Goal: Information Seeking & Learning: Understand process/instructions

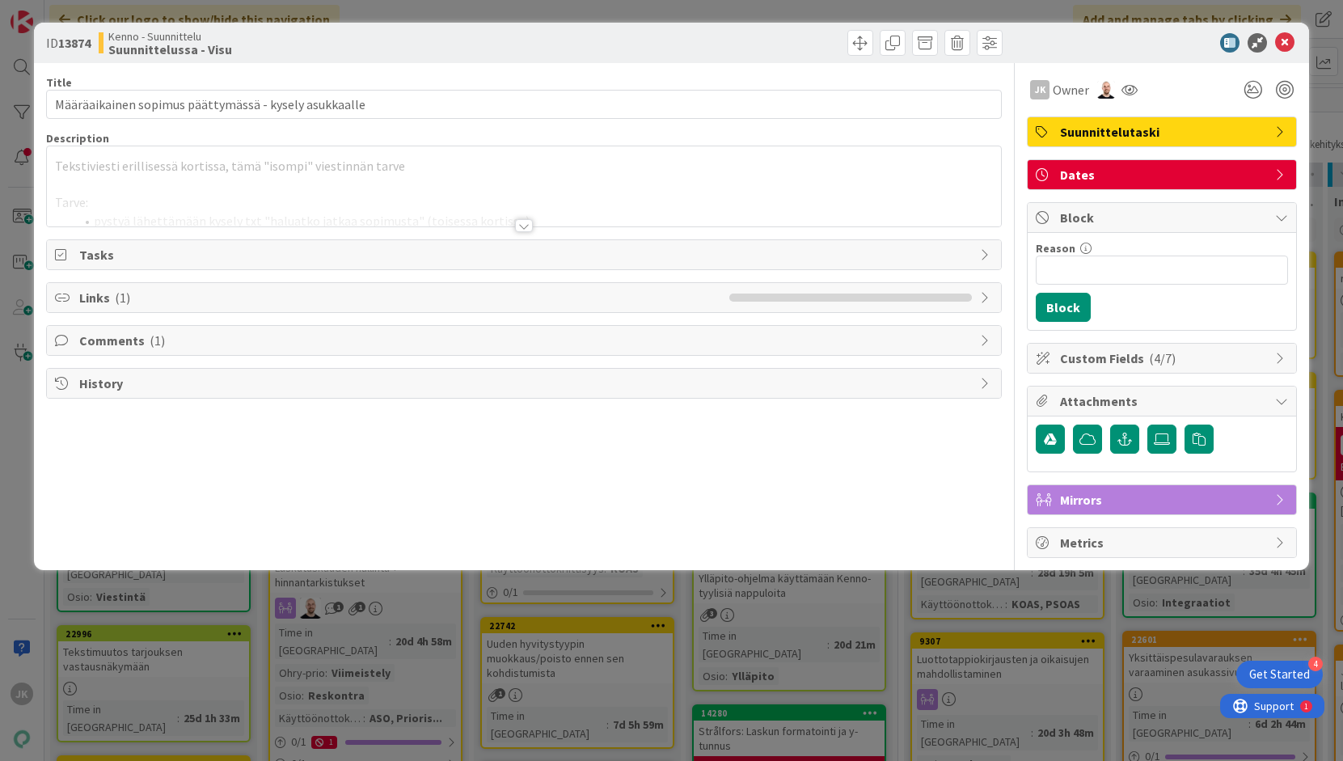
click at [523, 226] on div at bounding box center [524, 225] width 18 height 13
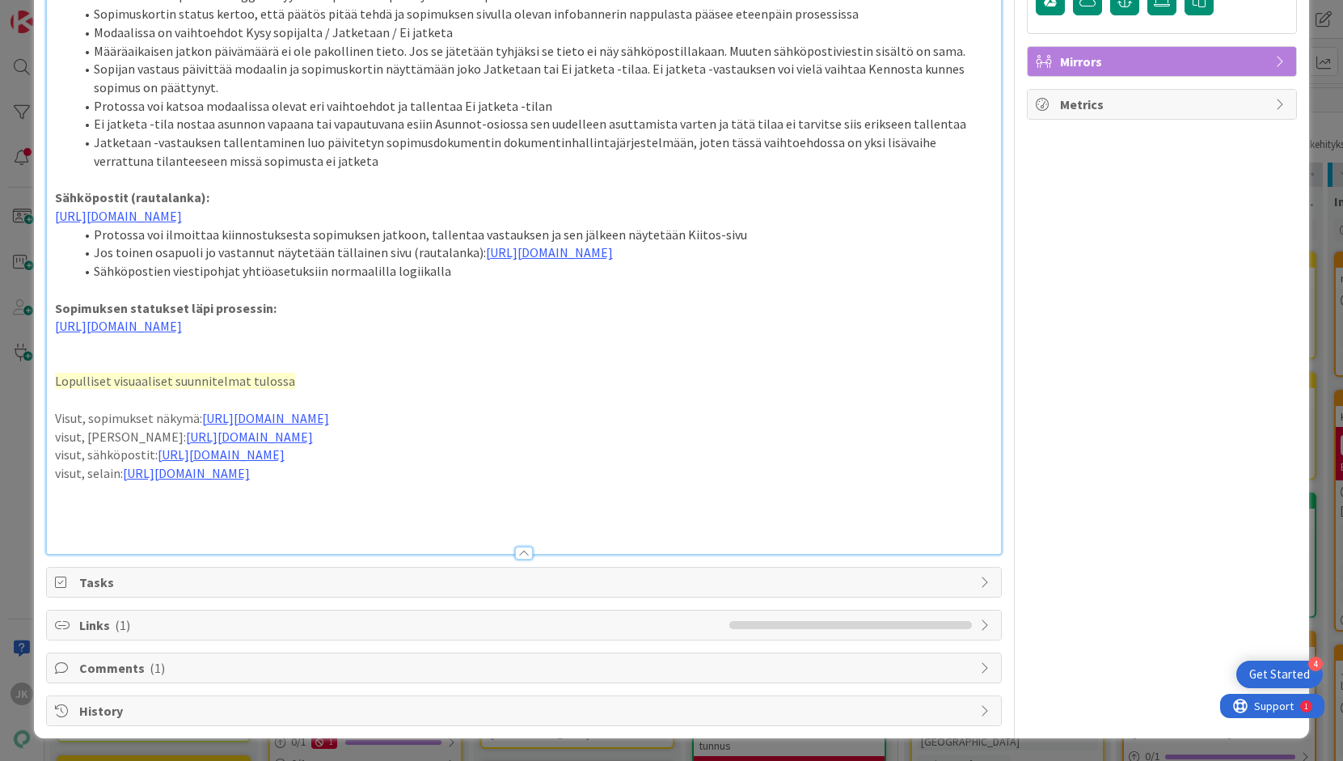
scroll to position [503, 0]
drag, startPoint x: 243, startPoint y: 409, endPoint x: 376, endPoint y: 409, distance: 133.4
click at [376, 391] on p "Lopulliset visuaaliset suunnitelmat tulossa" at bounding box center [524, 381] width 939 height 19
click at [446, 115] on li "Ei jatketa -tila nostaa asunnon vapaana tai vapautuvana esiin Asunnot-osiossa s…" at bounding box center [533, 124] width 919 height 19
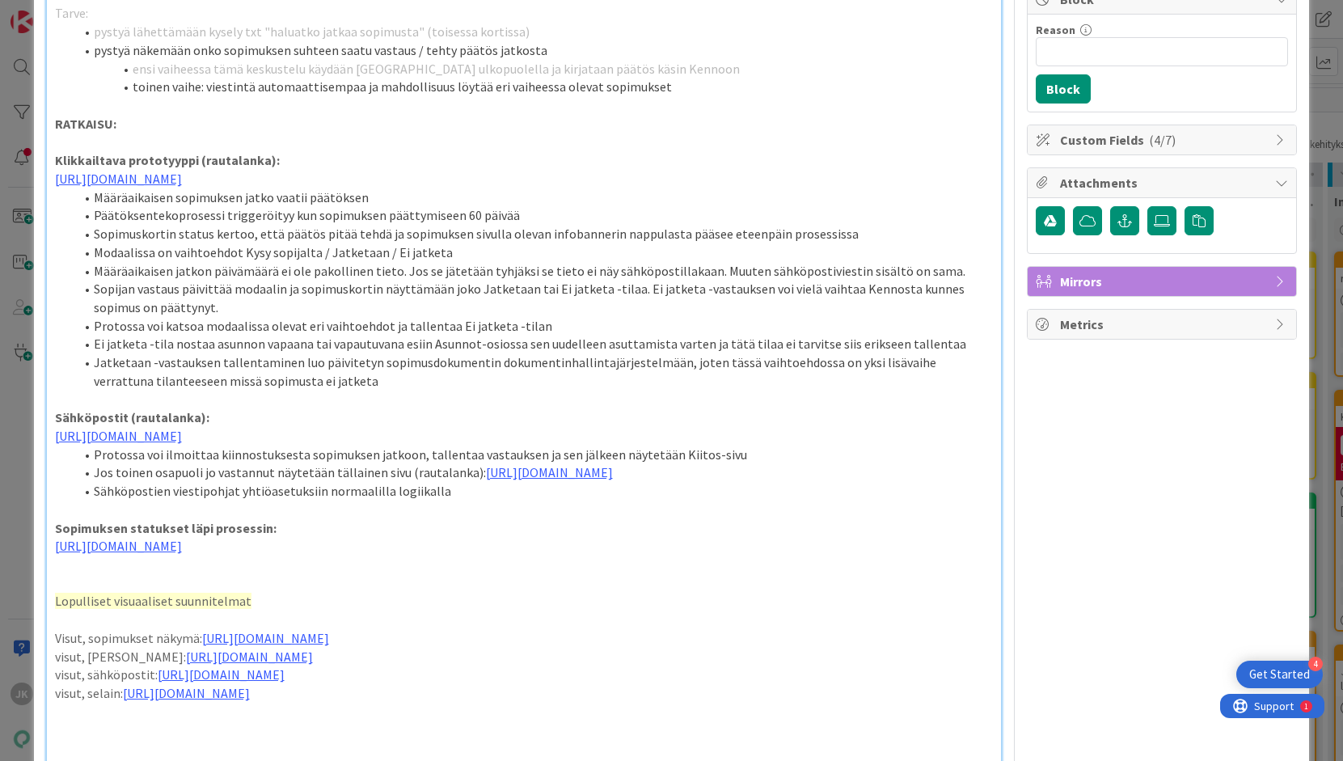
scroll to position [375, 0]
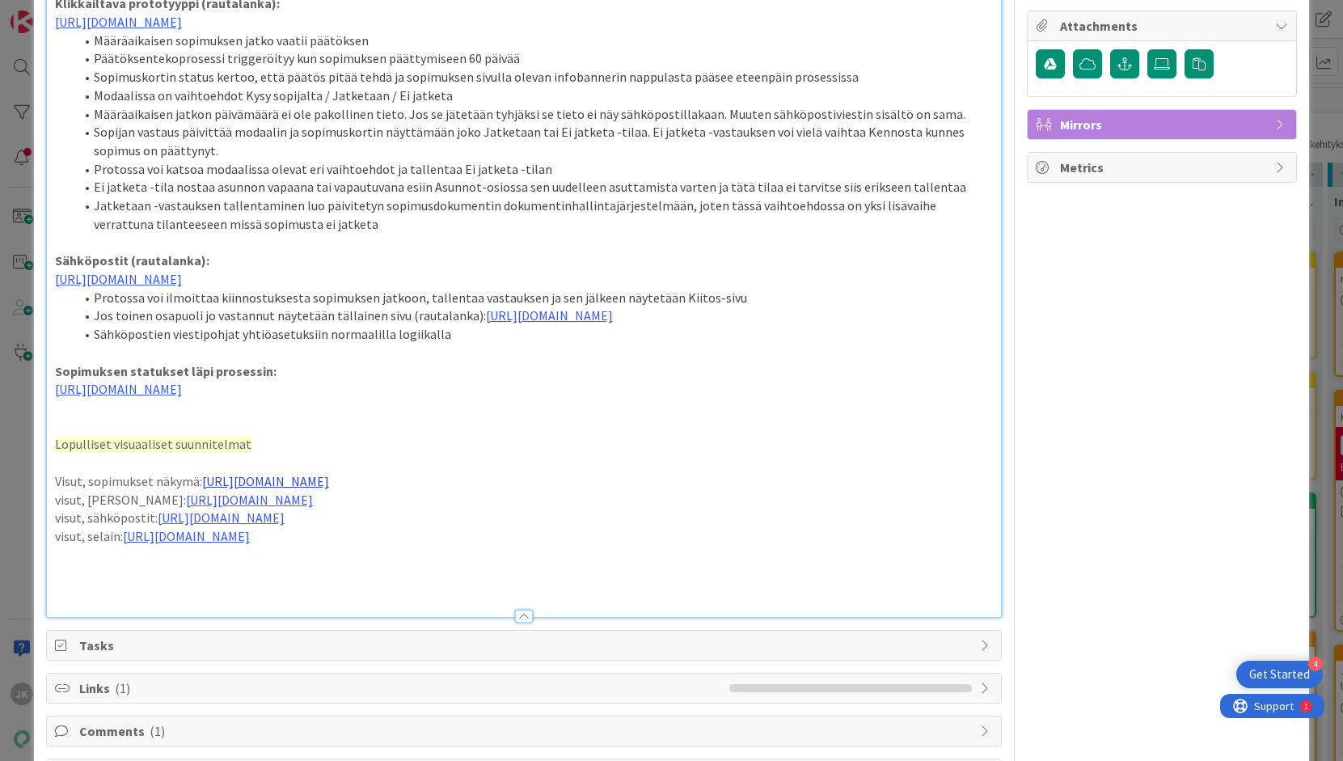
click at [329, 489] on link "[URL][DOMAIN_NAME]" at bounding box center [265, 481] width 127 height 16
click at [454, 604] on link "[URL][DOMAIN_NAME]" at bounding box center [487, 604] width 111 height 21
click at [235, 508] on link "[URL][DOMAIN_NAME]" at bounding box center [249, 500] width 127 height 16
click at [422, 624] on link "[URL][DOMAIN_NAME]" at bounding box center [437, 622] width 111 height 21
click at [253, 526] on link "[URL][DOMAIN_NAME]" at bounding box center [221, 517] width 127 height 16
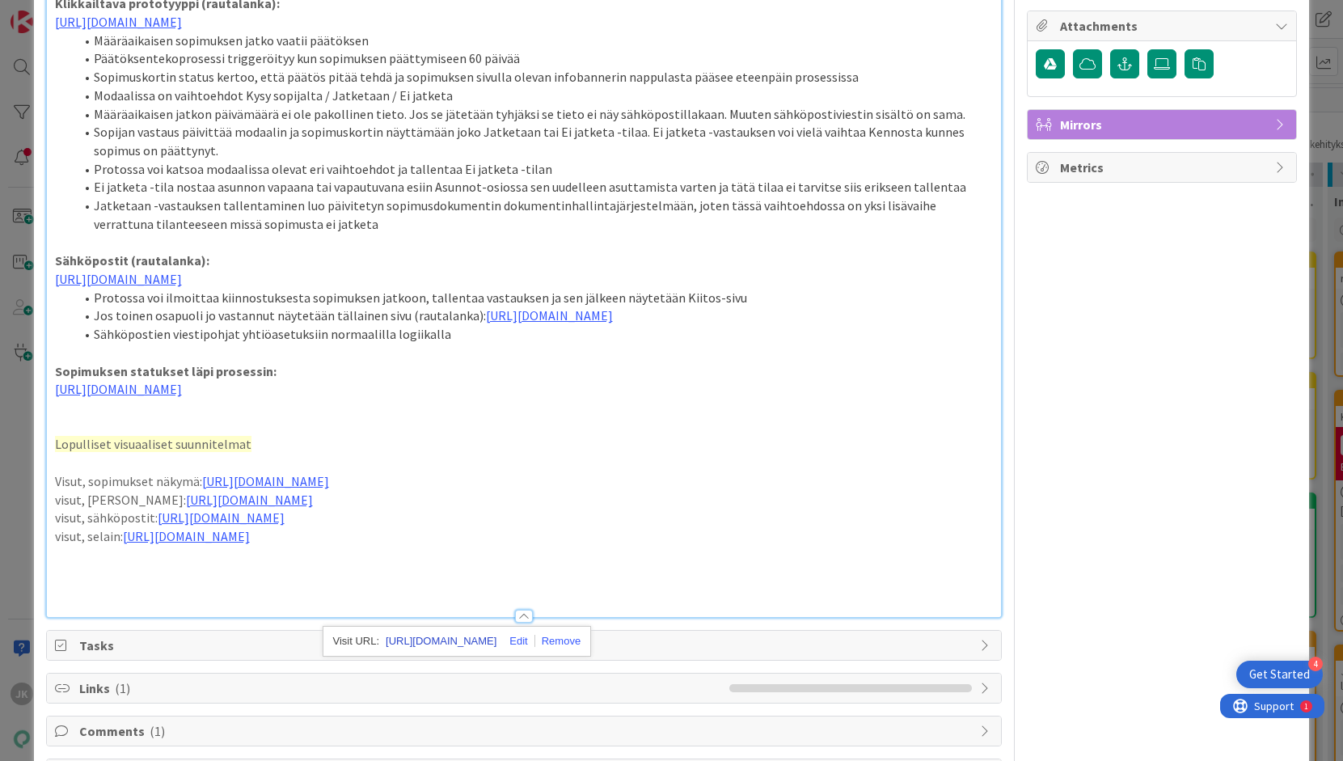
click at [431, 640] on link "[URL][DOMAIN_NAME]" at bounding box center [441, 641] width 111 height 21
click at [192, 544] on link "[URL][DOMAIN_NAME]" at bounding box center [186, 536] width 127 height 16
click at [403, 661] on link "[URL][DOMAIN_NAME]" at bounding box center [409, 659] width 111 height 21
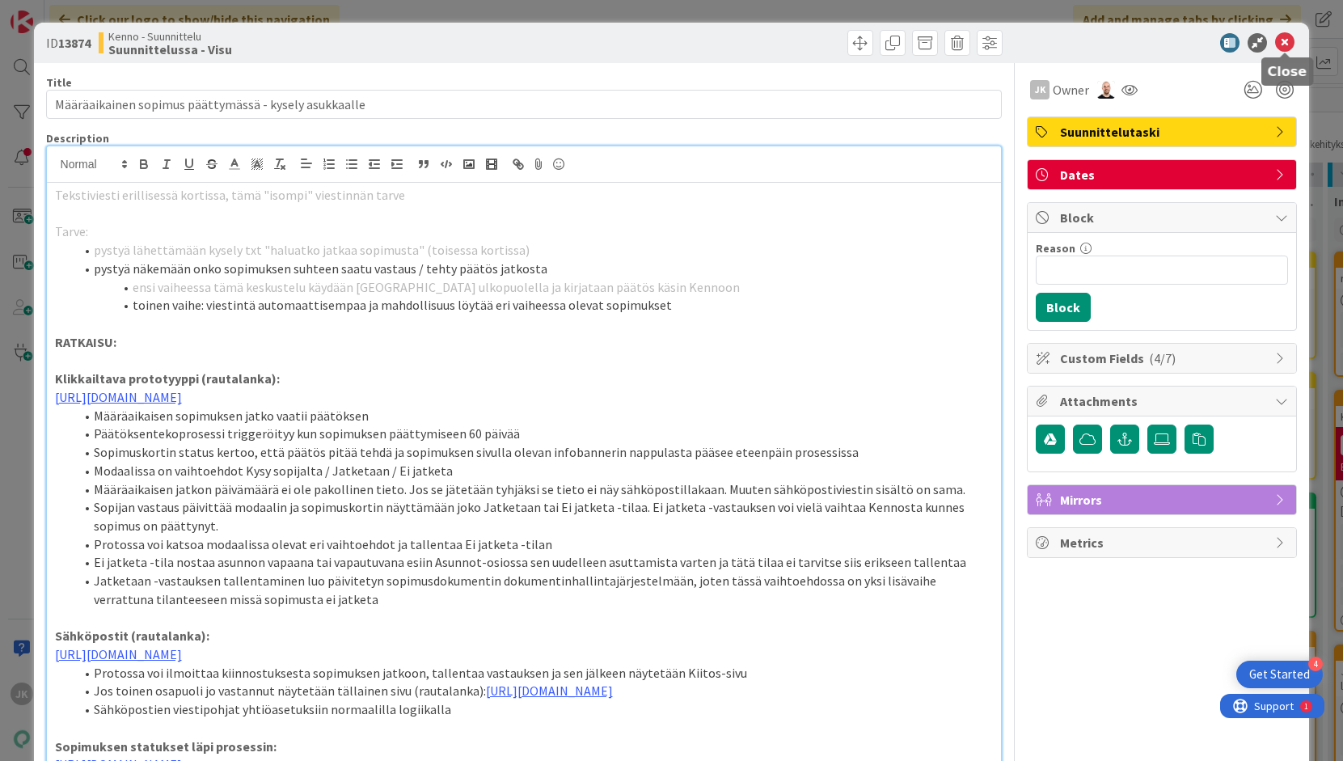
click at [1290, 42] on icon at bounding box center [1284, 42] width 19 height 19
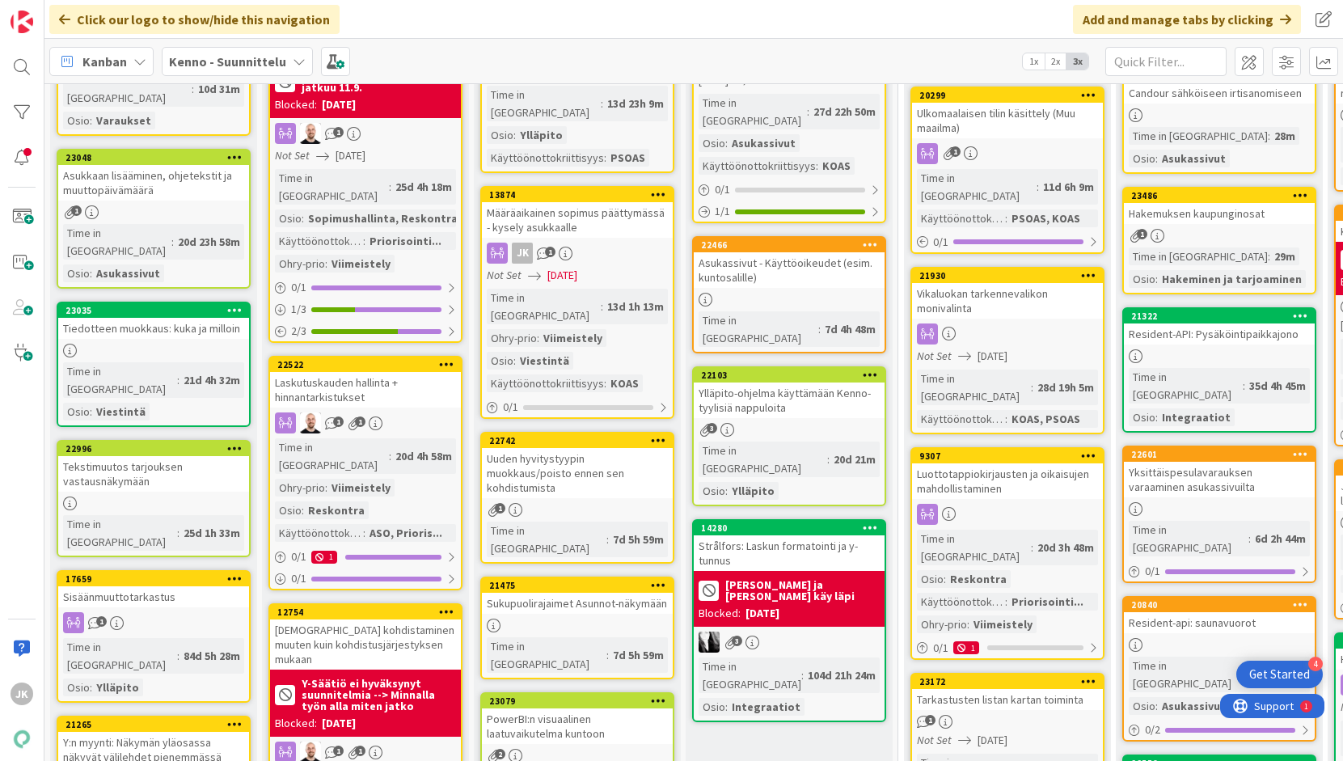
scroll to position [316, 0]
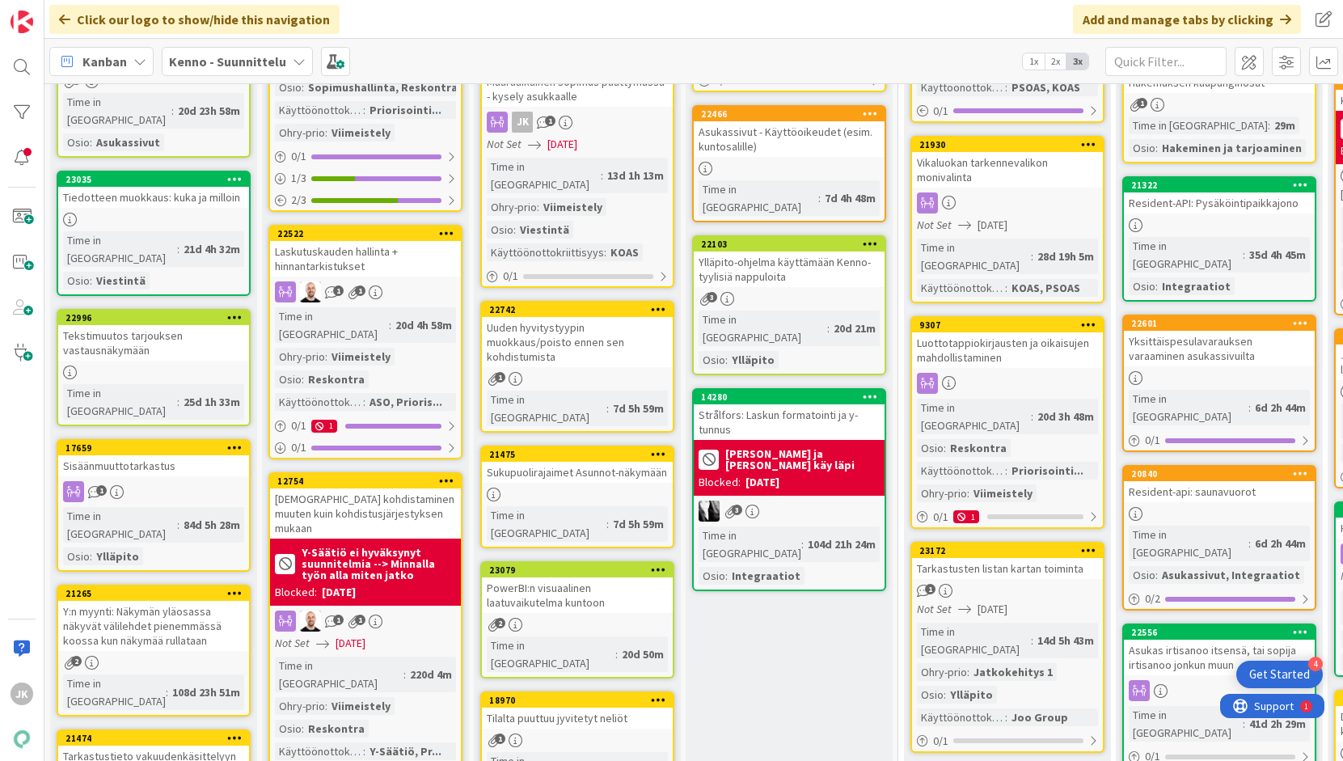
click at [592, 317] on div "Uuden hyvitystyypin muokkaus/poisto ennen sen kohdistumista" at bounding box center [577, 342] width 191 height 50
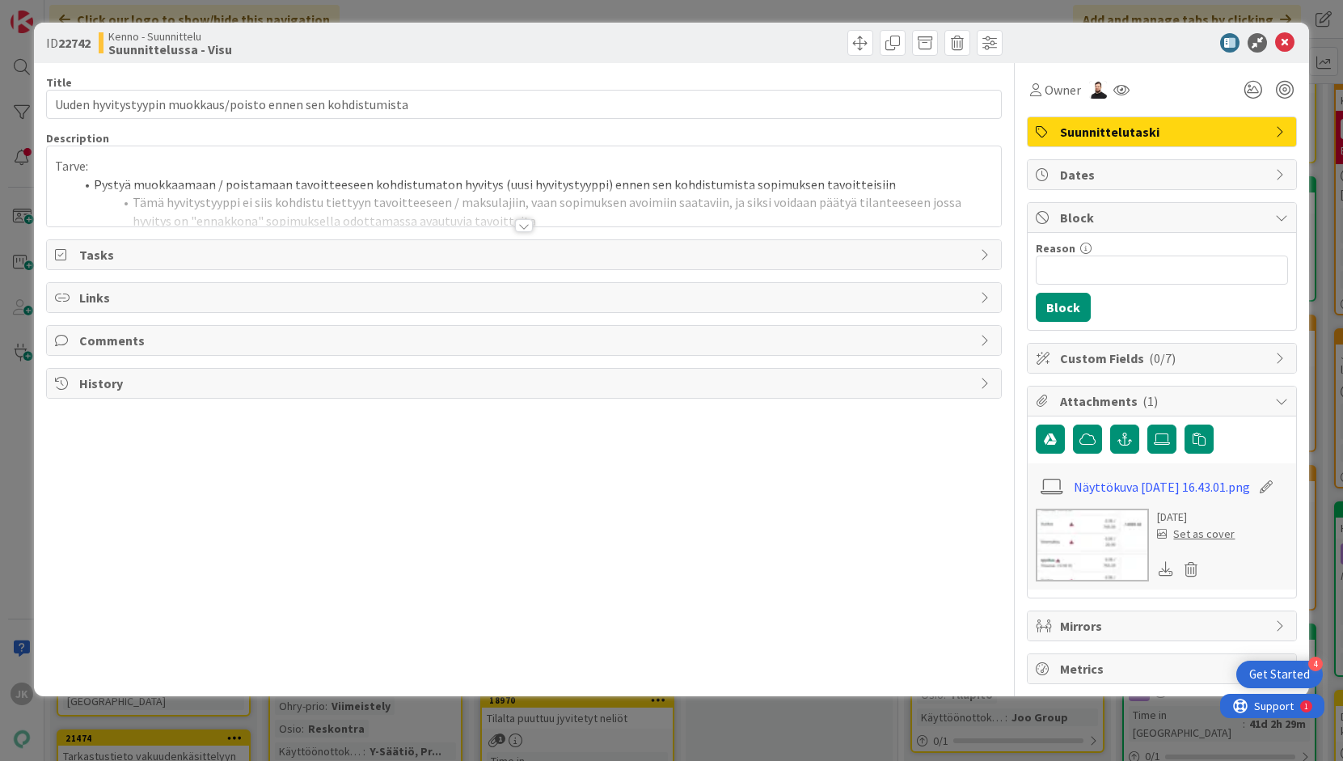
click at [526, 224] on div at bounding box center [524, 225] width 18 height 13
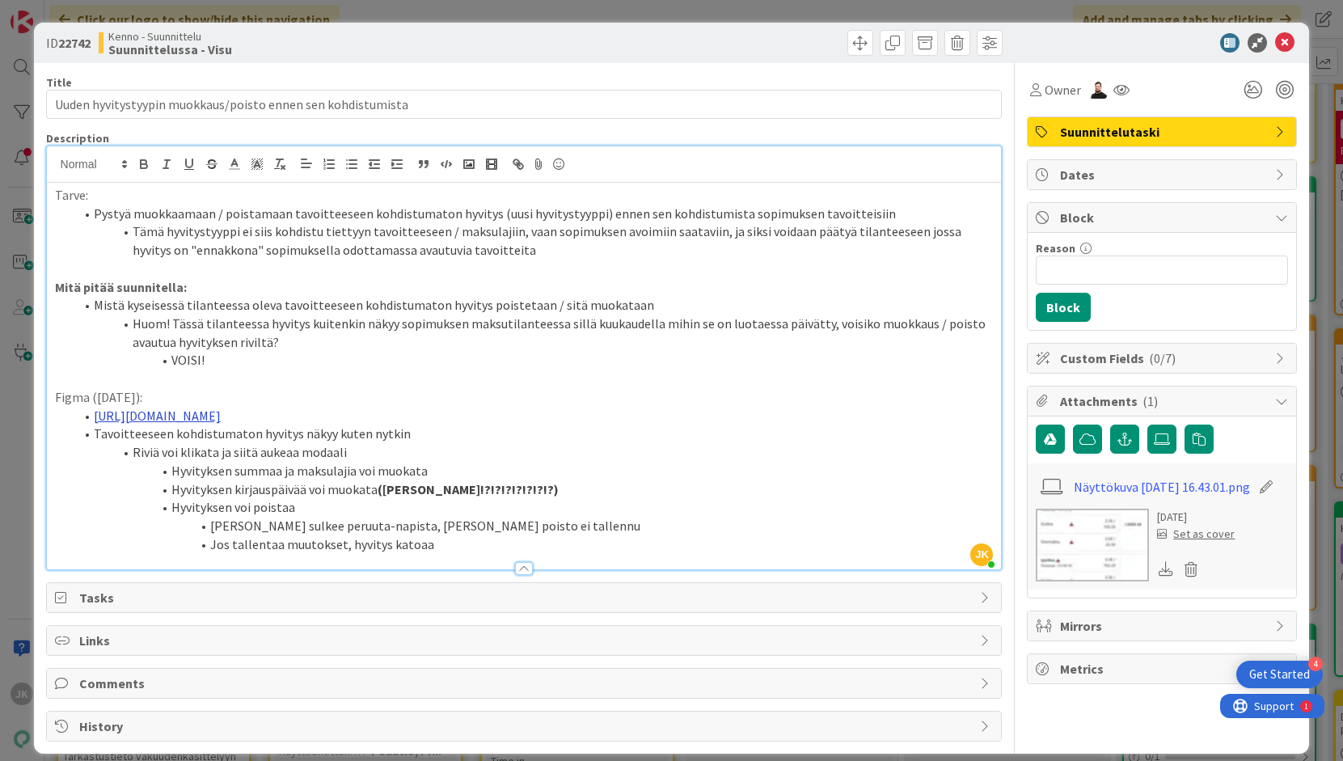
click at [221, 414] on link "[URL][DOMAIN_NAME]" at bounding box center [157, 416] width 127 height 16
click at [420, 444] on link "[URL][DOMAIN_NAME]" at bounding box center [374, 447] width 111 height 21
